Goal: Transaction & Acquisition: Purchase product/service

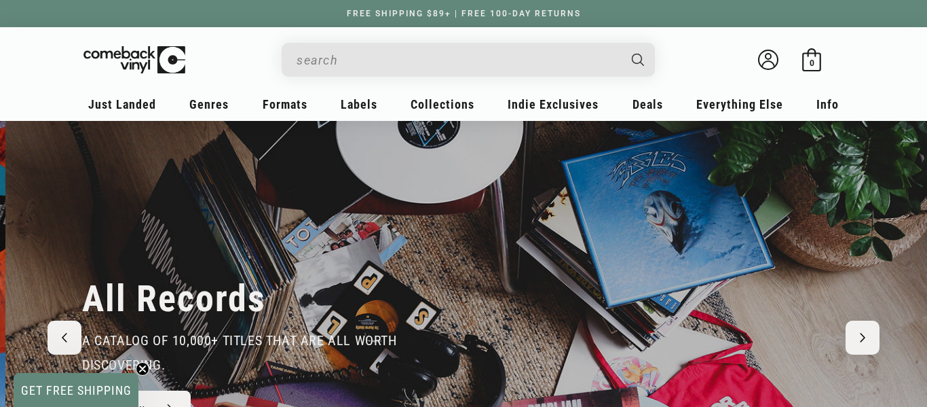
scroll to position [0, 1855]
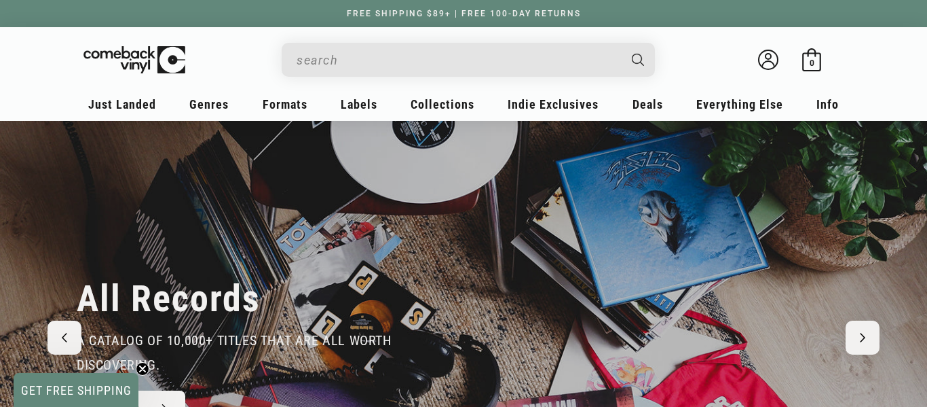
click at [145, 368] on circle "Close teaser" at bounding box center [142, 368] width 13 height 13
click at [377, 43] on div "Search" at bounding box center [475, 59] width 360 height 33
click at [379, 48] on input "When autocomplete results are available use up and down arrows to review and en…" at bounding box center [458, 60] width 322 height 28
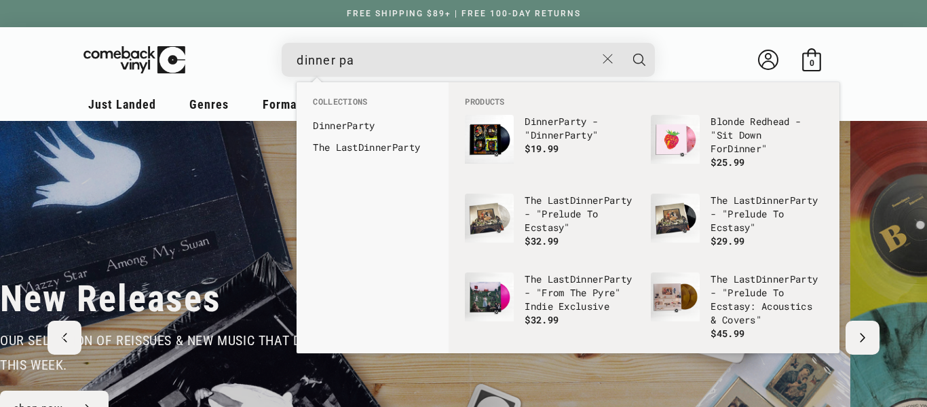
scroll to position [0, 0]
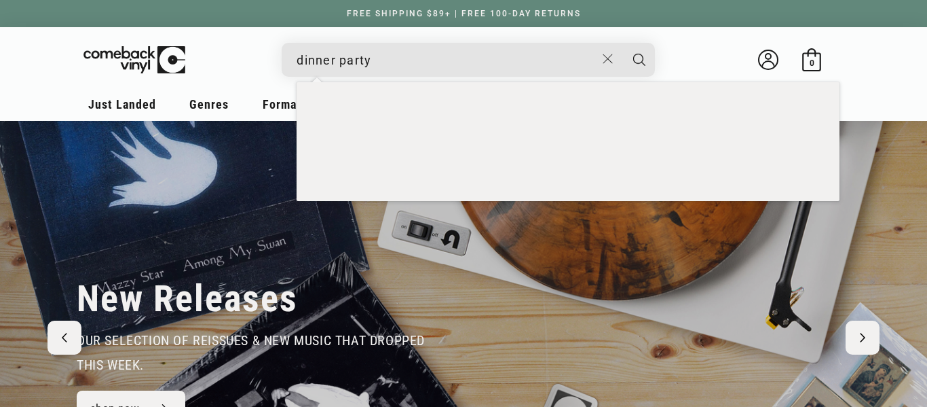
type input "dinner party"
click at [622, 43] on button "Search" at bounding box center [639, 60] width 34 height 34
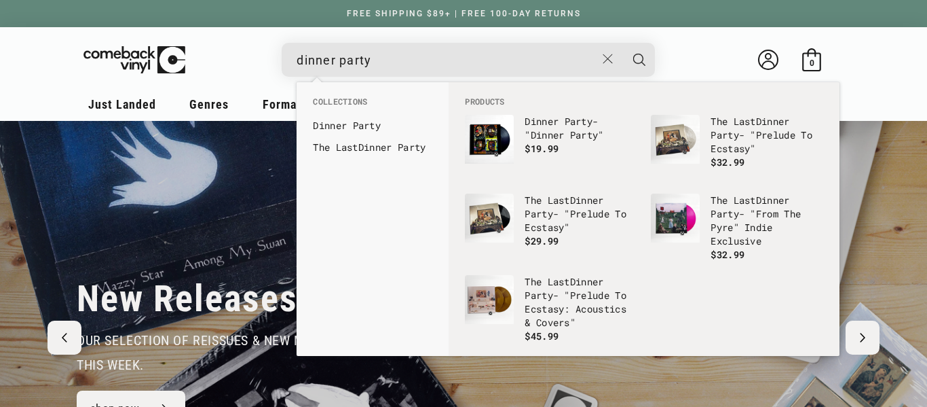
click at [622, 43] on button "Search" at bounding box center [639, 60] width 34 height 34
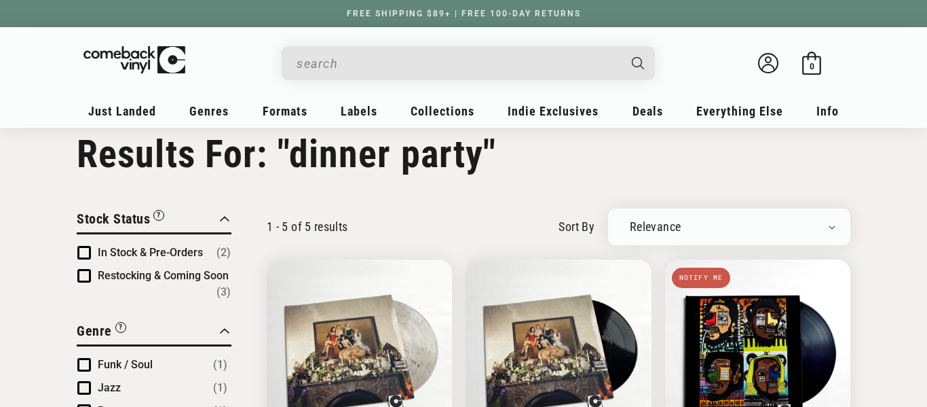
type input "dinner party"
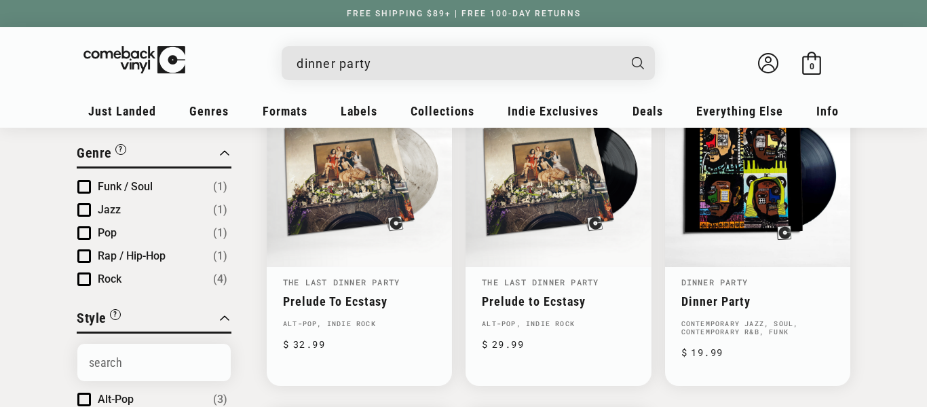
scroll to position [244, 0]
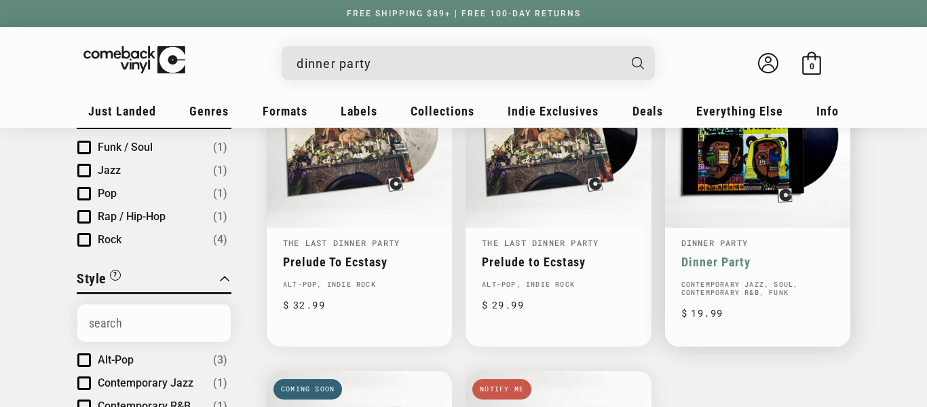
click at [782, 255] on link "Dinner Party" at bounding box center [758, 262] width 153 height 14
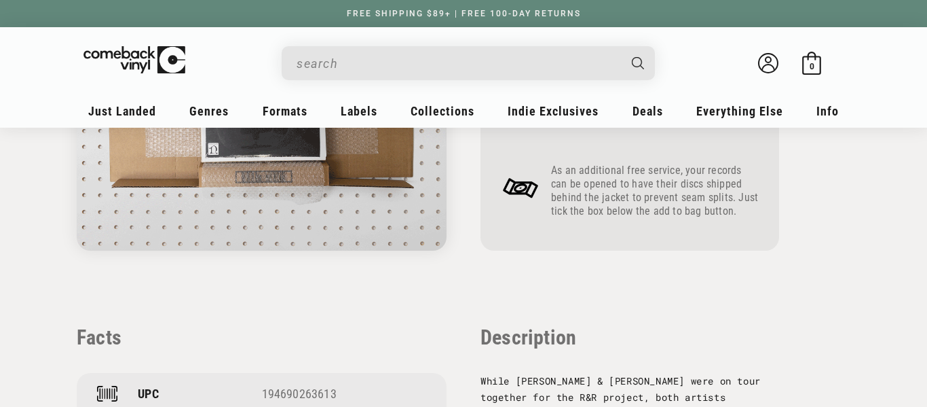
scroll to position [787, 0]
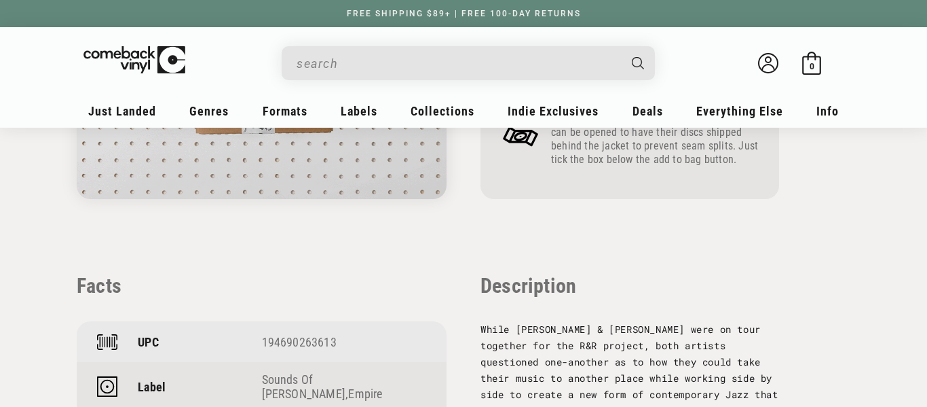
click at [393, 55] on input "When autocomplete results are available use up and down arrows to review and en…" at bounding box center [458, 64] width 322 height 28
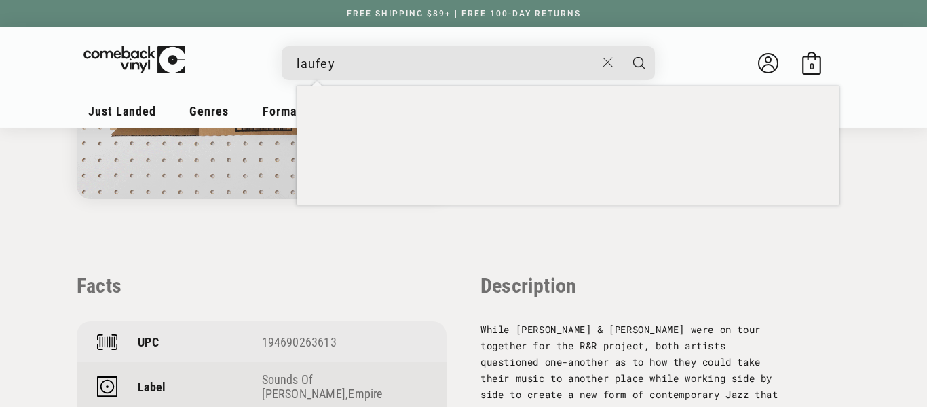
type input "laufey"
click at [622, 46] on button "Search" at bounding box center [639, 63] width 34 height 34
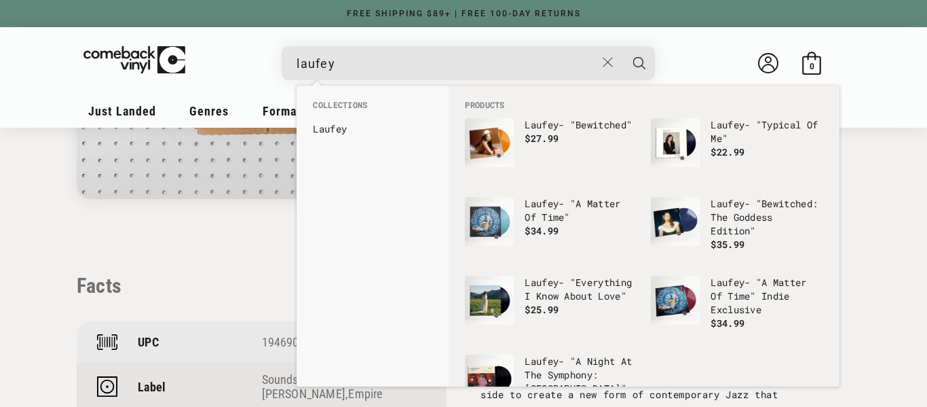
click at [622, 46] on button "Search" at bounding box center [639, 63] width 34 height 34
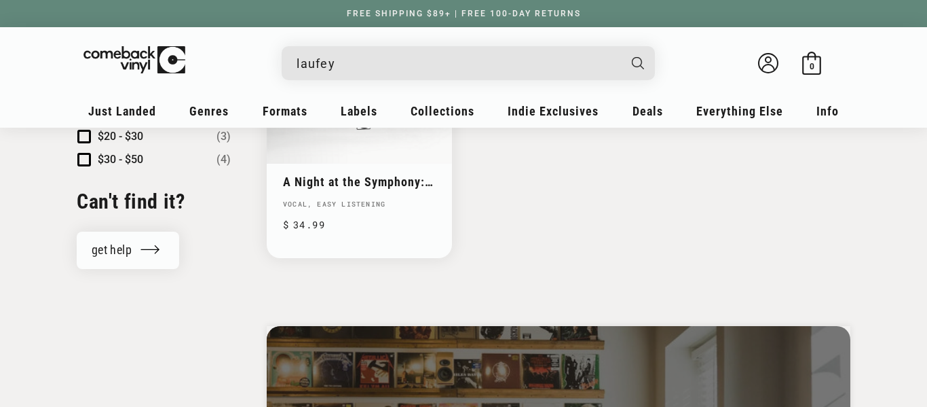
scroll to position [950, 0]
drag, startPoint x: 376, startPoint y: 50, endPoint x: 234, endPoint y: 54, distance: 142.0
click at [234, 54] on details-modal "laufey Laufey - "Everything I Know About Love" Regular price $ 19.99 Regular pr…" at bounding box center [469, 63] width 557 height 34
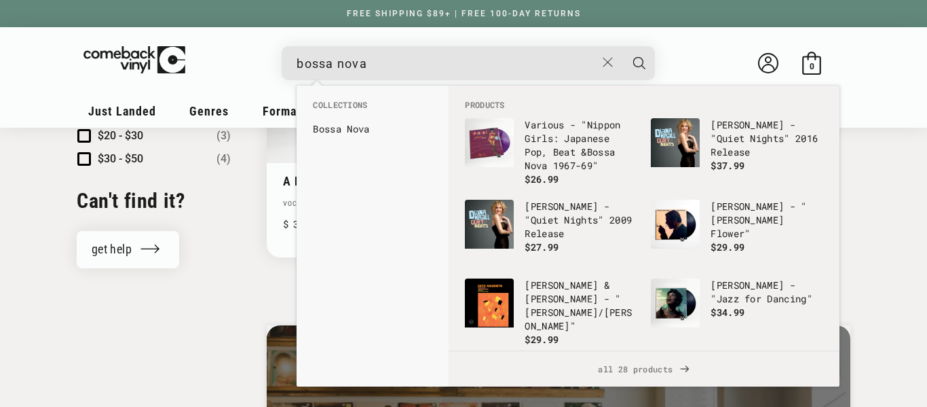
type input "bossa nova"
click at [622, 46] on button "Search" at bounding box center [639, 63] width 34 height 34
click at [492, 68] on input "bossa nova" at bounding box center [446, 64] width 299 height 28
click at [622, 46] on button "Search" at bounding box center [639, 63] width 34 height 34
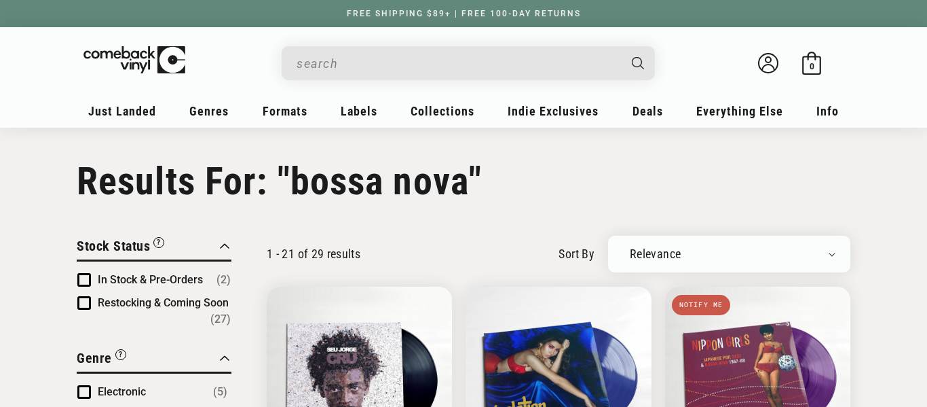
type input "bossa nova"
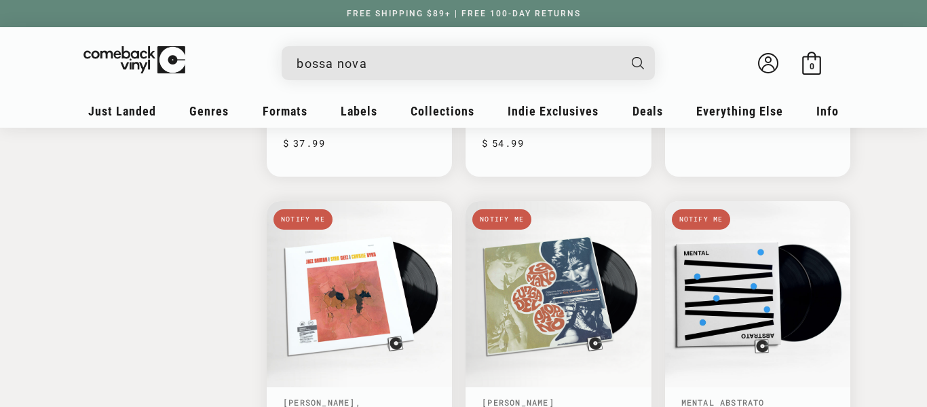
scroll to position [2184, 0]
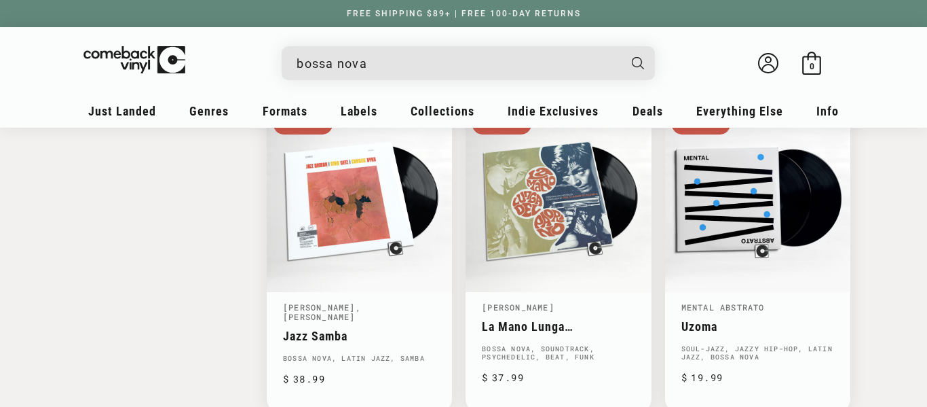
click at [122, 86] on div "bossa nova Welcome back Bag 0 0 items" at bounding box center [463, 66] width 760 height 51
click at [143, 58] on img at bounding box center [145, 57] width 132 height 27
